Goal: Information Seeking & Learning: Learn about a topic

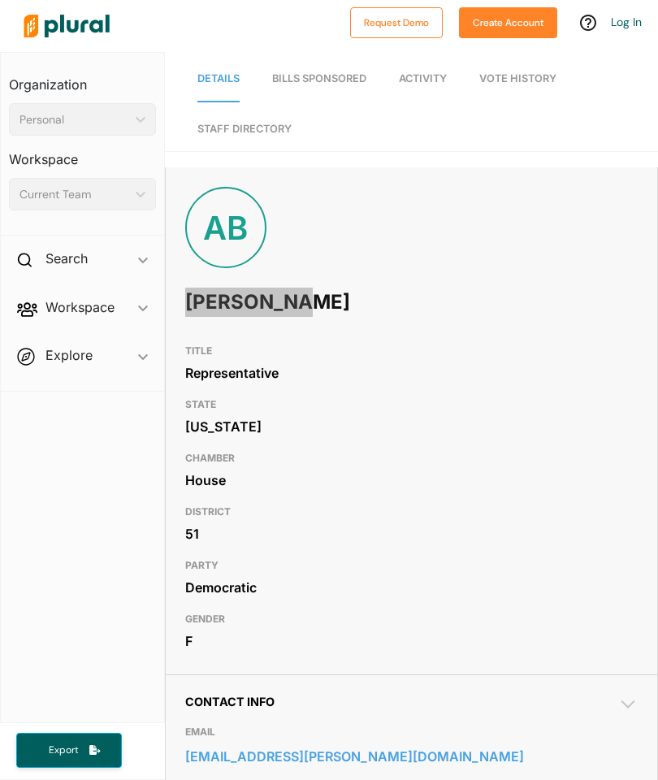
scroll to position [-1, 0]
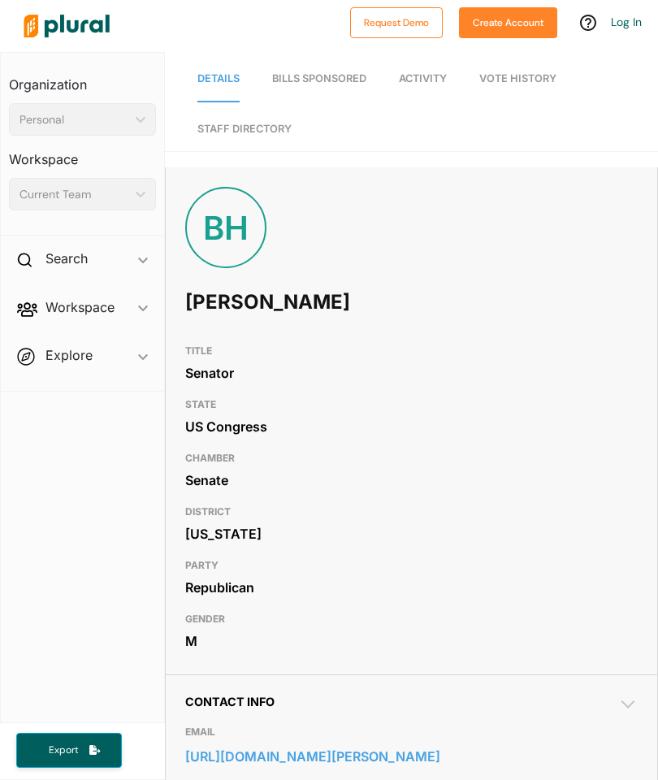
click at [218, 301] on h1 "Bill Hagerty" at bounding box center [320, 302] width 271 height 49
copy h1 "Bill Hagerty"
click at [284, 89] on link "Bills Sponsored" at bounding box center [319, 79] width 94 height 46
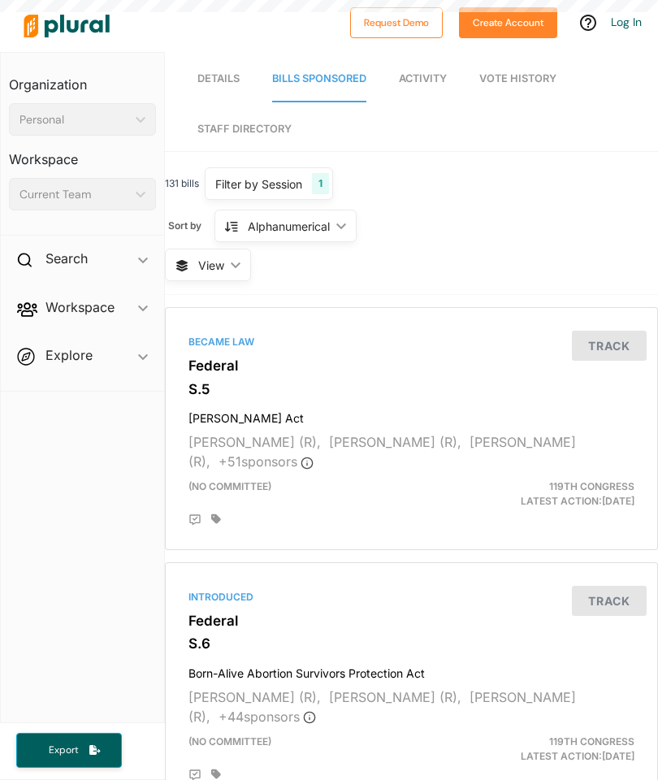
scroll to position [52, 0]
click at [210, 72] on span "Details" at bounding box center [218, 78] width 42 height 12
